Goal: Communication & Community: Answer question/provide support

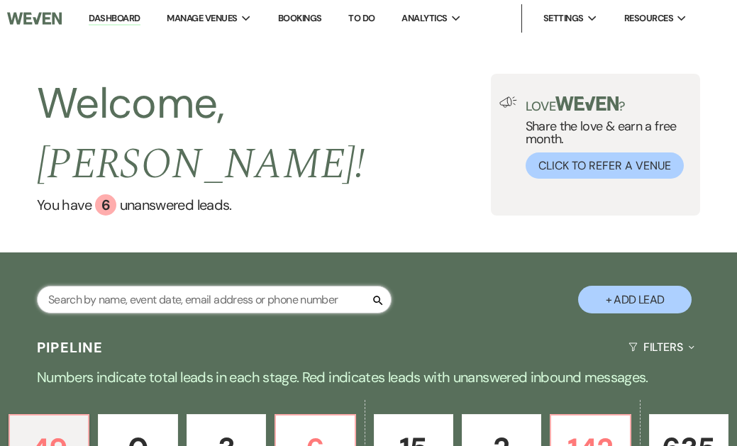
click at [221, 286] on input "text" at bounding box center [214, 300] width 355 height 28
type input "Martini"
select select "6"
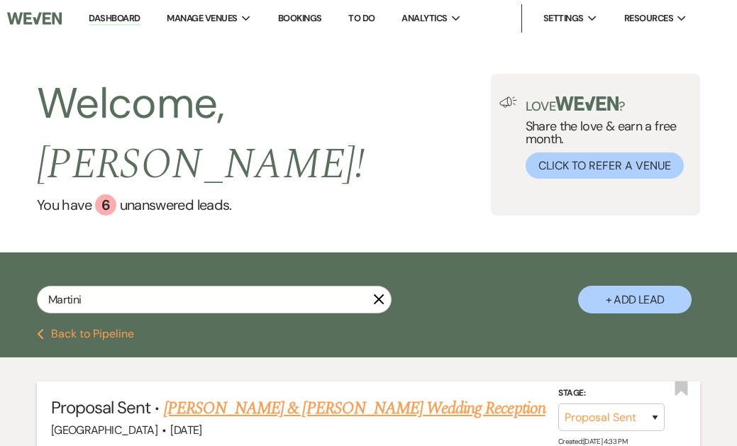
click at [408, 396] on link "[PERSON_NAME] & [PERSON_NAME] Wedding Reception" at bounding box center [355, 409] width 382 height 26
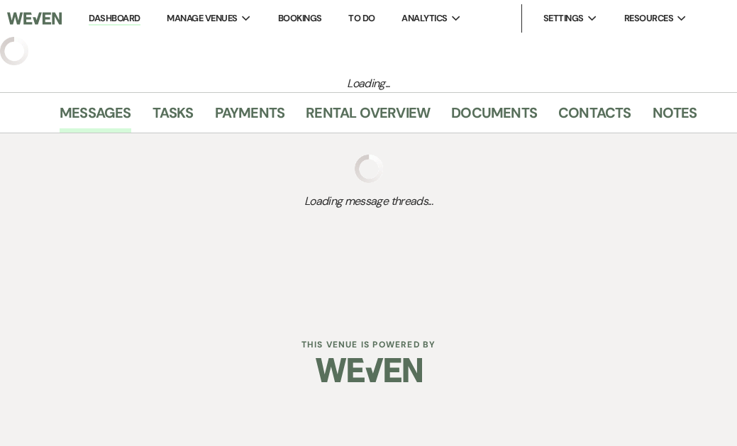
click at [408, 377] on div "Dashboard Manage Venues Expand Brandywine Manor House Bookings To Do Analytics …" at bounding box center [368, 202] width 737 height 404
select select "6"
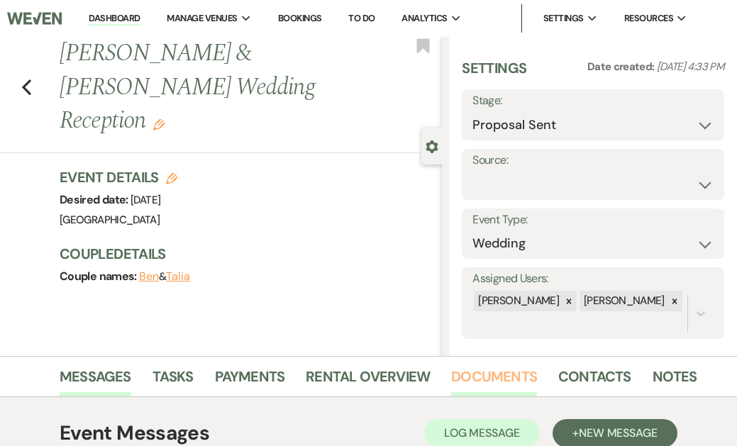
click at [480, 377] on link "Documents" at bounding box center [494, 380] width 86 height 31
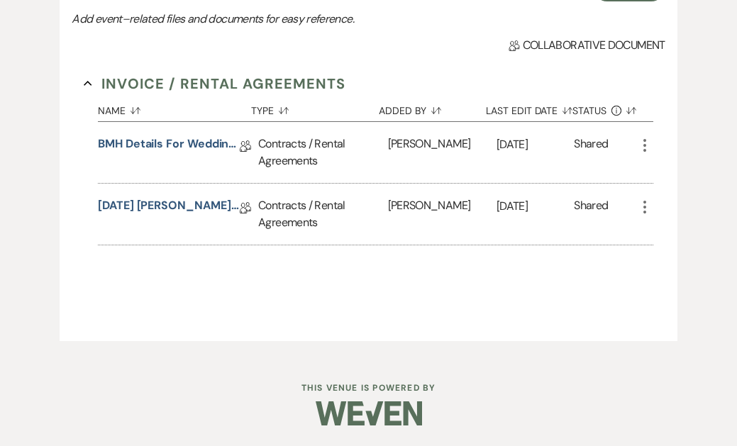
scroll to position [457, 0]
click at [223, 204] on link "[DATE] [PERSON_NAME] Wedding Reception Rental Agmt" at bounding box center [169, 209] width 142 height 22
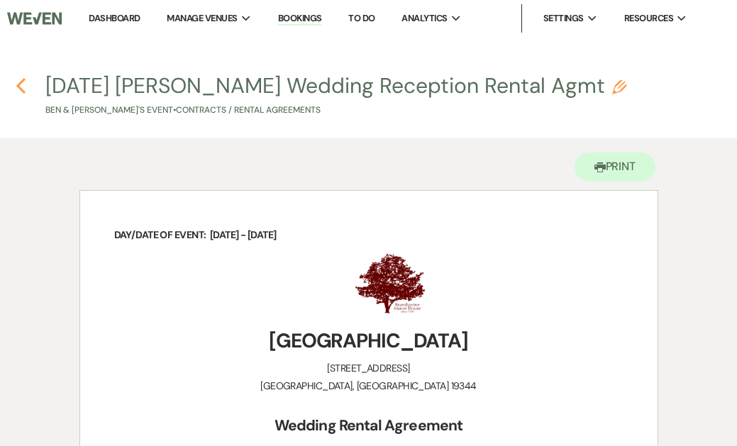
click at [20, 82] on icon "Previous" at bounding box center [21, 85] width 11 height 17
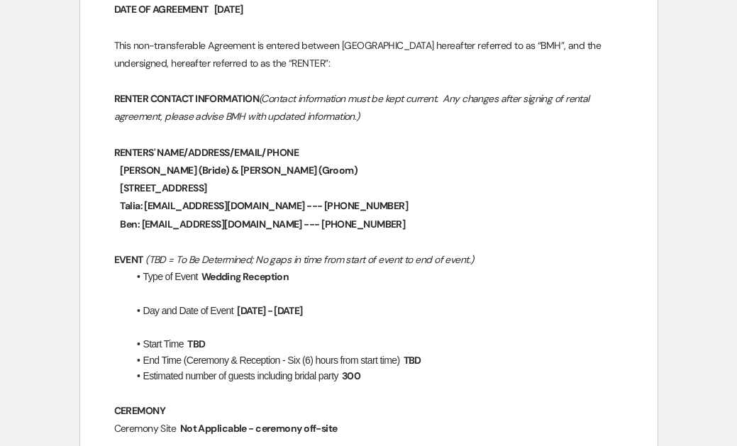
select select "6"
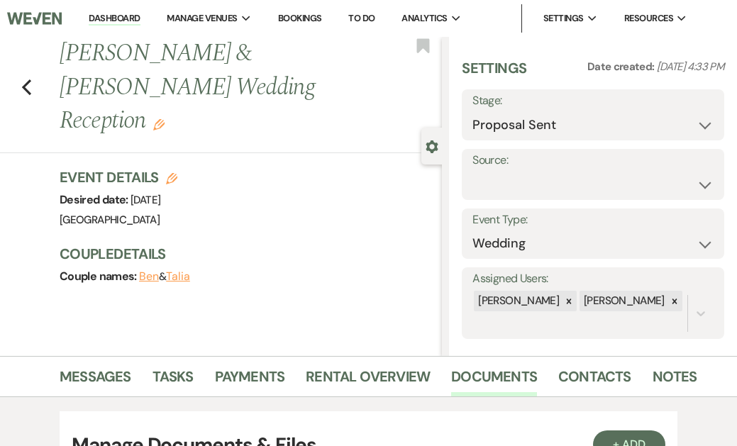
scroll to position [0, 0]
click at [86, 377] on link "Messages" at bounding box center [96, 380] width 72 height 31
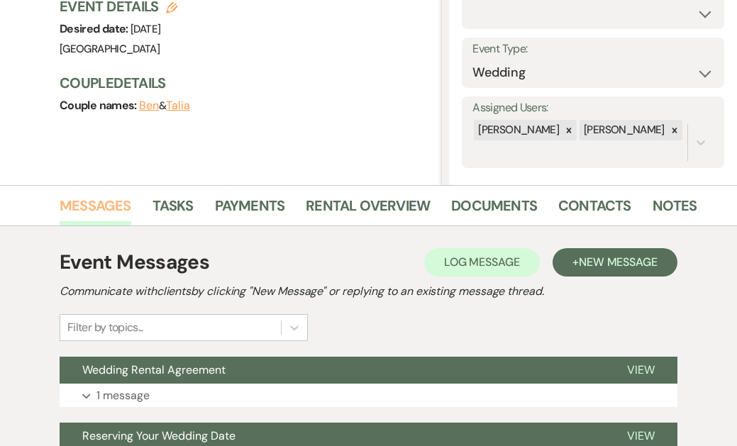
scroll to position [264, 0]
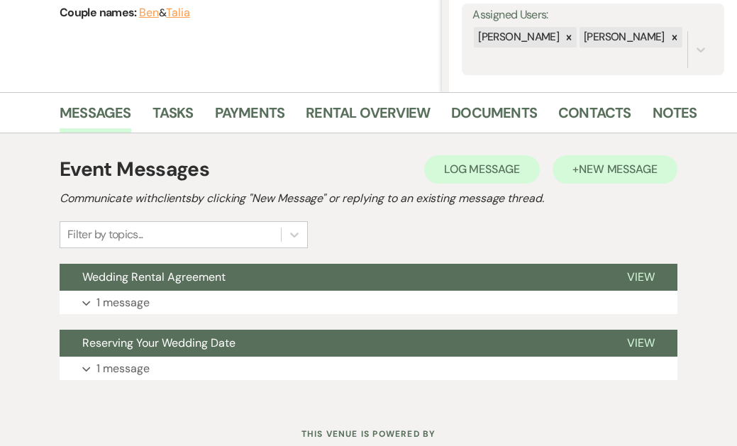
click at [627, 165] on span "New Message" at bounding box center [618, 169] width 79 height 15
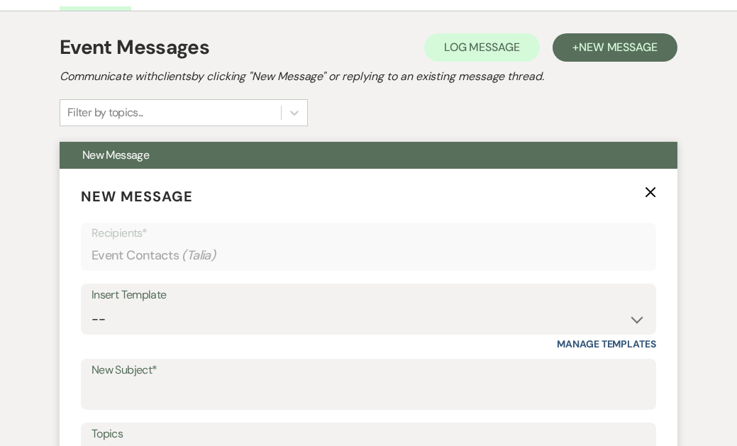
scroll to position [387, 0]
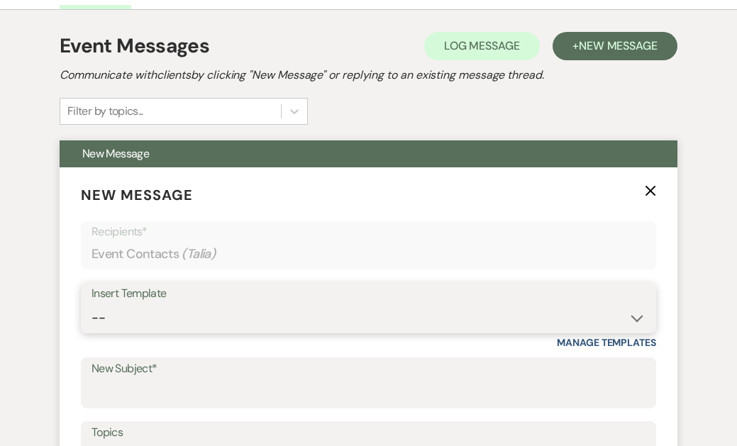
select select "3091"
type input "Wedding Rental Agreement"
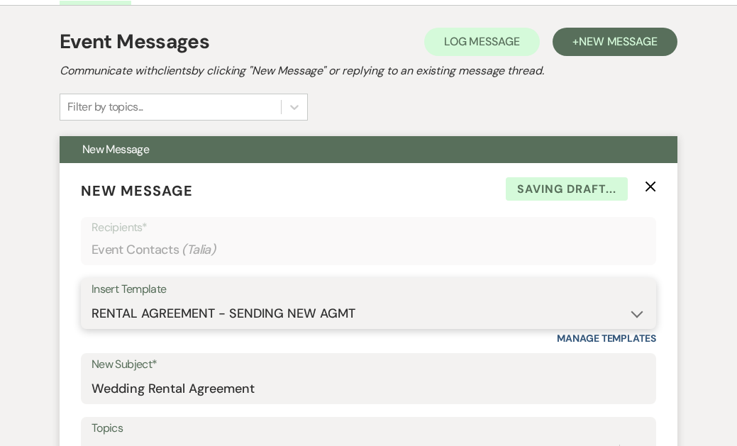
scroll to position [389, 0]
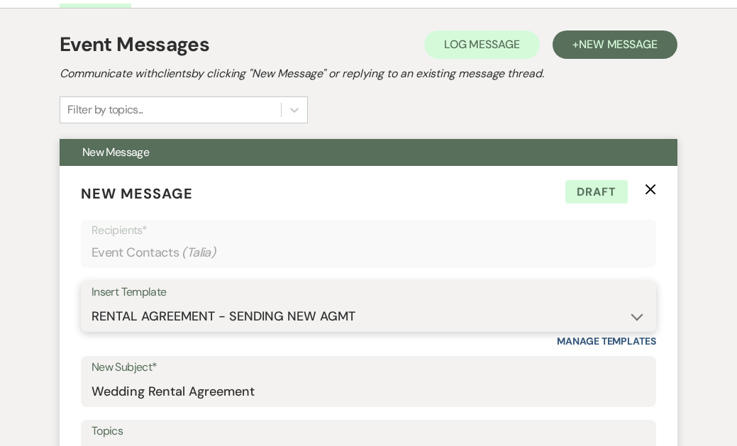
select select "3458"
type input "Your Wedding Day at [GEOGRAPHIC_DATA]"
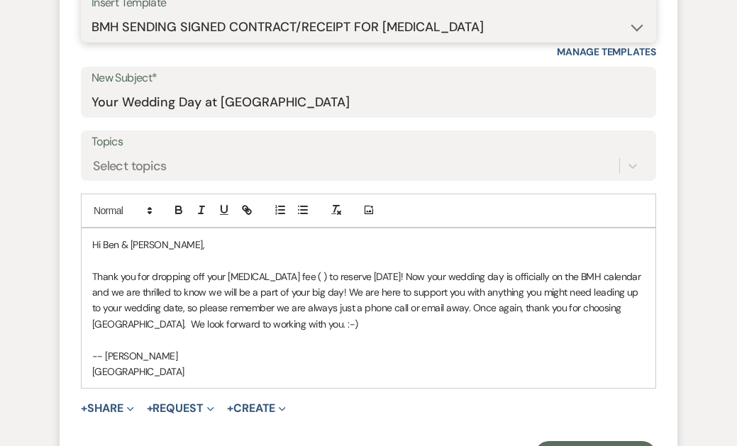
scroll to position [685, 0]
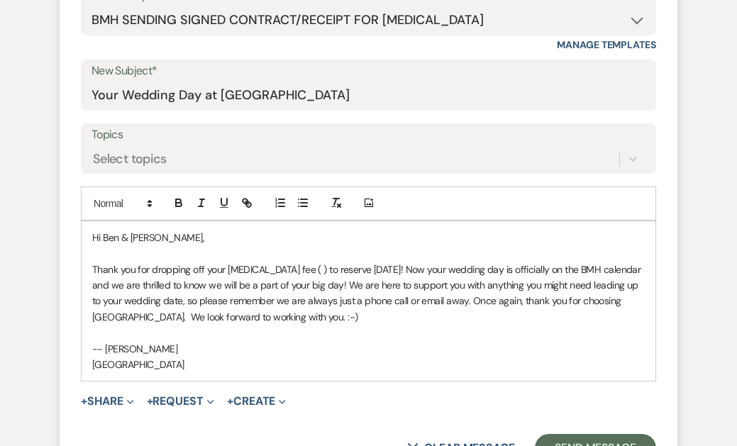
click at [282, 267] on span "Thank you for dropping off your [MEDICAL_DATA] fee ( ) to reserve [DATE]! Now y…" at bounding box center [367, 293] width 551 height 60
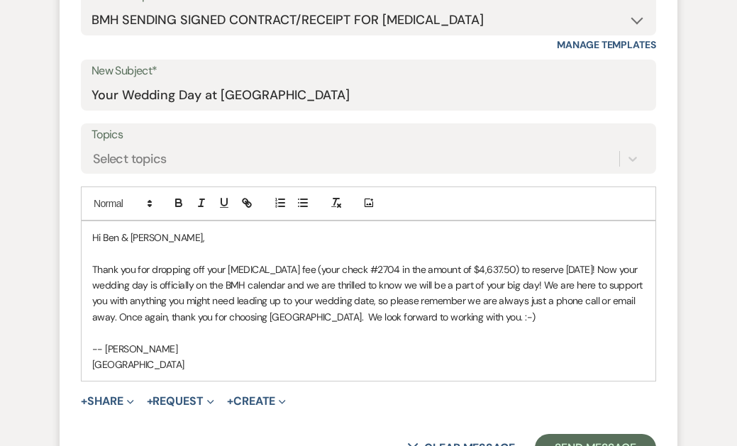
click at [112, 298] on span "Thank you for dropping off your [MEDICAL_DATA] fee (your check #2704 in the amo…" at bounding box center [368, 293] width 552 height 60
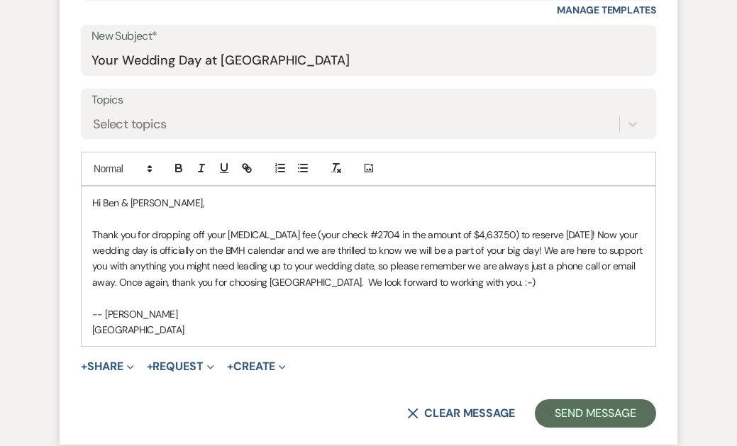
scroll to position [733, 0]
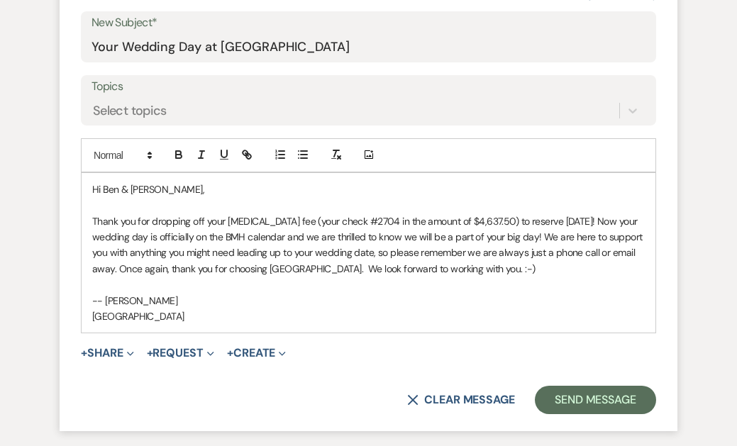
click at [574, 216] on span "Thank you for dropping off your [MEDICAL_DATA] fee (your check #2704 in the amo…" at bounding box center [368, 245] width 552 height 60
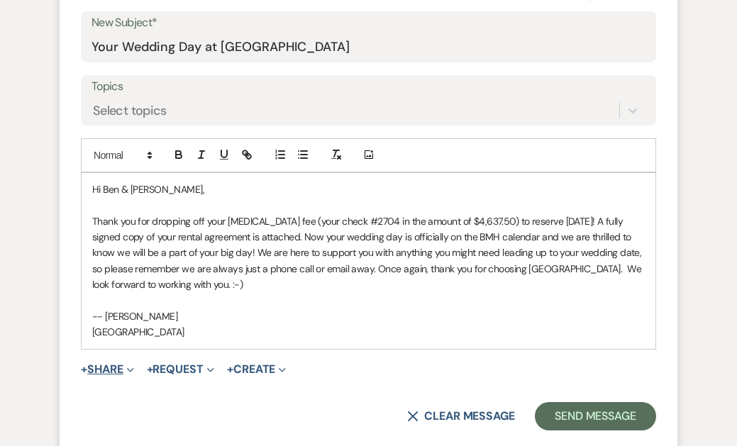
click at [109, 364] on button "+ Share Expand" at bounding box center [107, 369] width 53 height 11
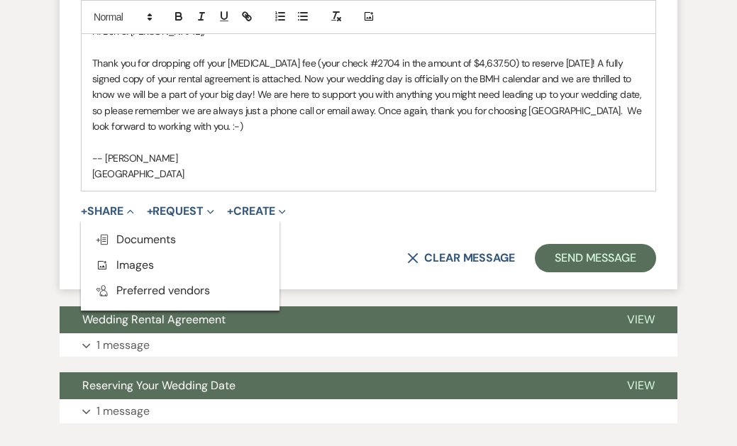
scroll to position [908, 0]
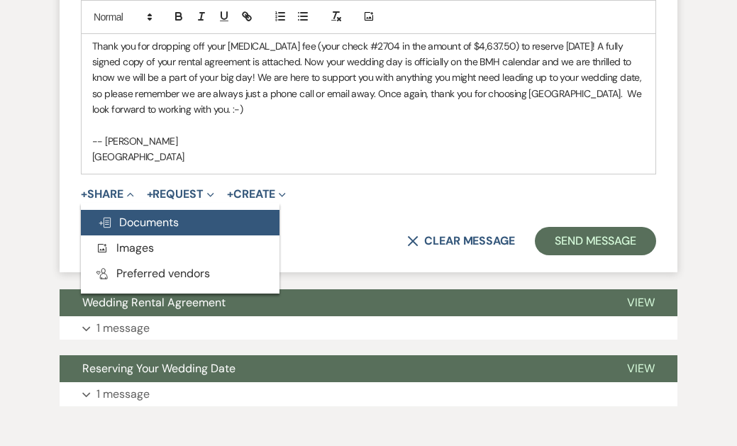
click at [155, 218] on span "Doc Upload Documents" at bounding box center [138, 222] width 81 height 15
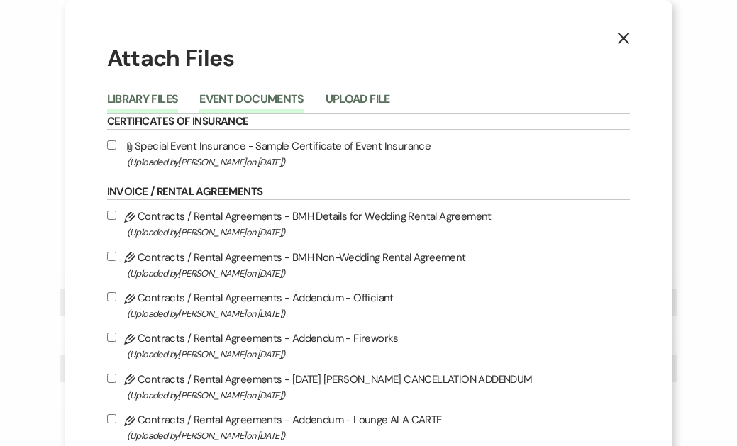
click at [275, 99] on button "Event Documents" at bounding box center [251, 104] width 104 height 20
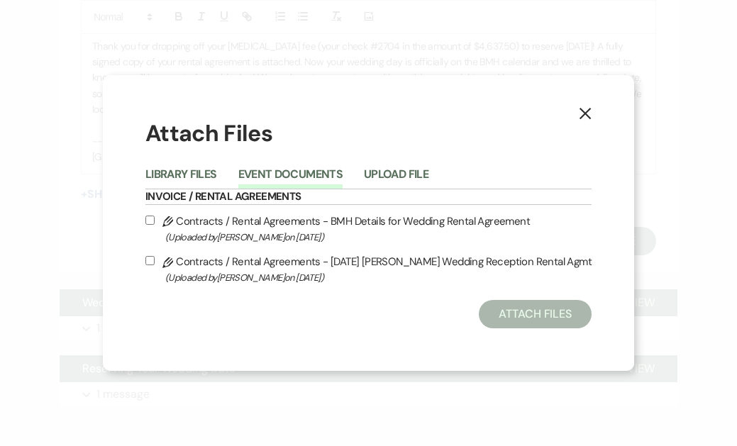
click at [140, 264] on div "X Attach Files Library Files Event Documents Upload File Invoice / Rental Agree…" at bounding box center [368, 223] width 531 height 296
click at [150, 260] on input "Pencil Contracts / Rental Agreements - [DATE] [PERSON_NAME] Wedding Reception R…" at bounding box center [149, 260] width 9 height 9
checkbox input "true"
click at [550, 317] on button "Attach Files" at bounding box center [535, 314] width 113 height 28
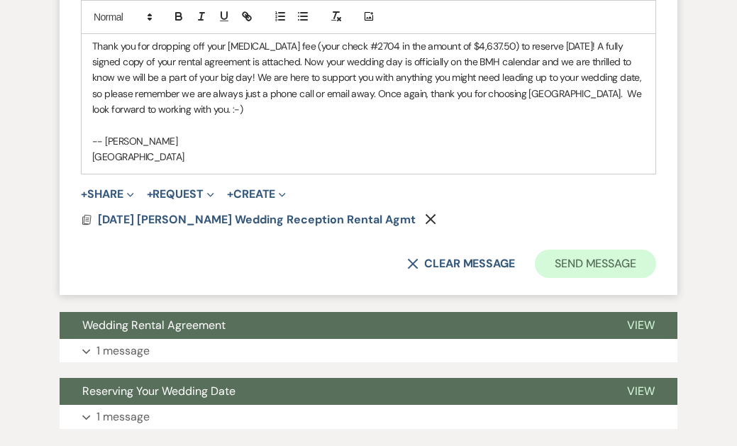
click at [586, 257] on button "Send Message" at bounding box center [595, 264] width 121 height 28
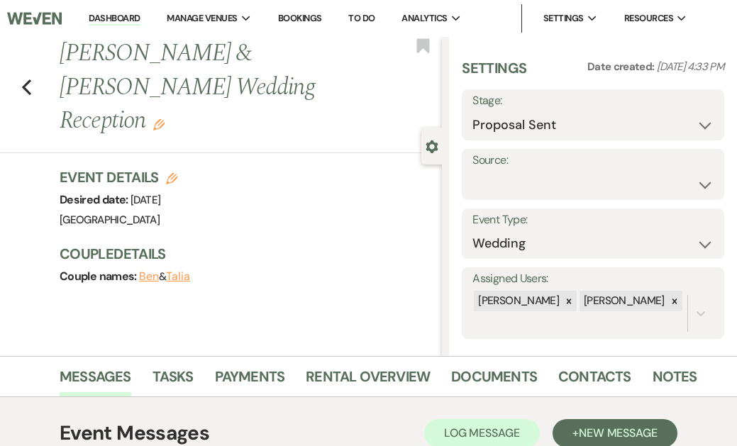
scroll to position [0, 0]
